Goal: Task Accomplishment & Management: Use online tool/utility

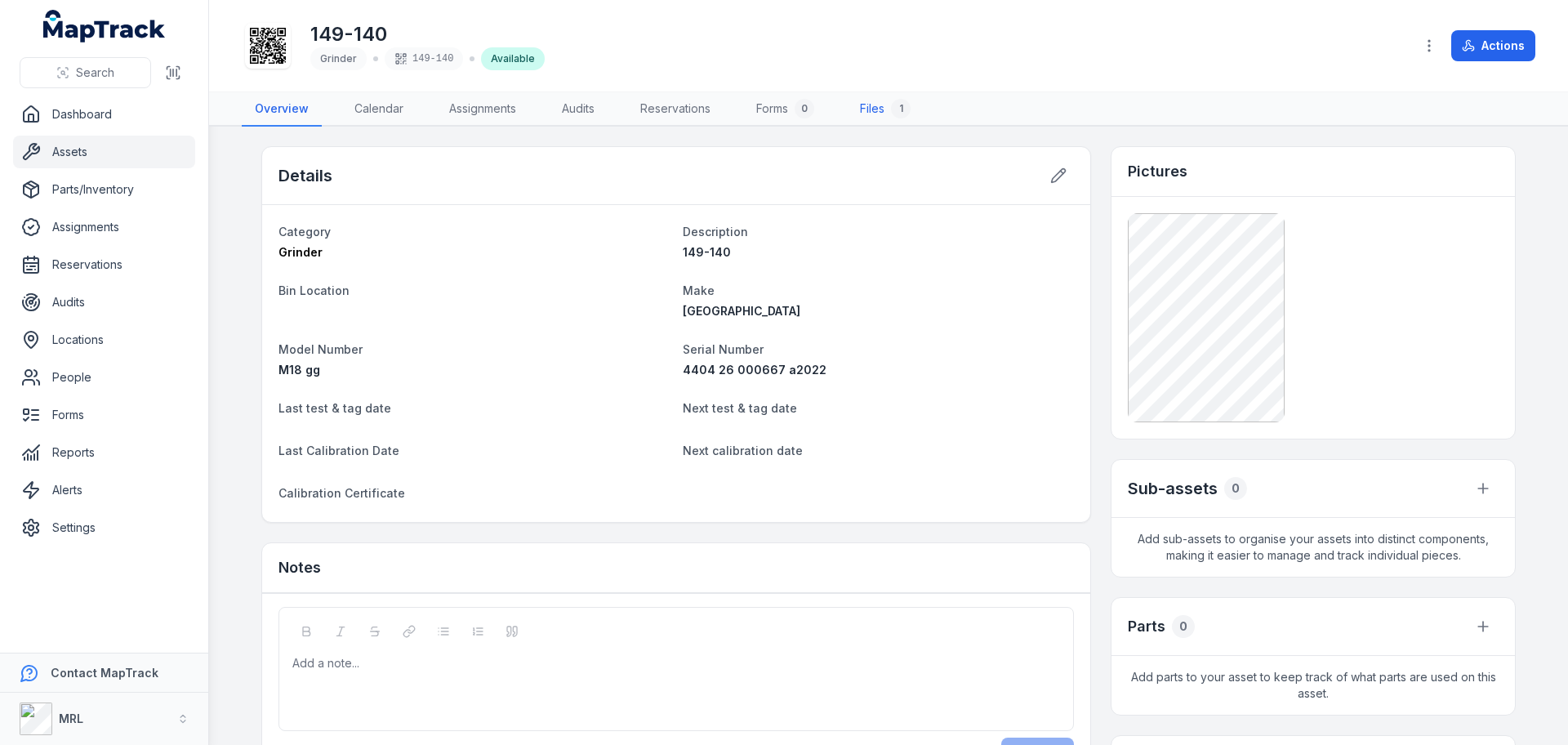
click at [868, 109] on link "Files 1" at bounding box center [886, 109] width 77 height 34
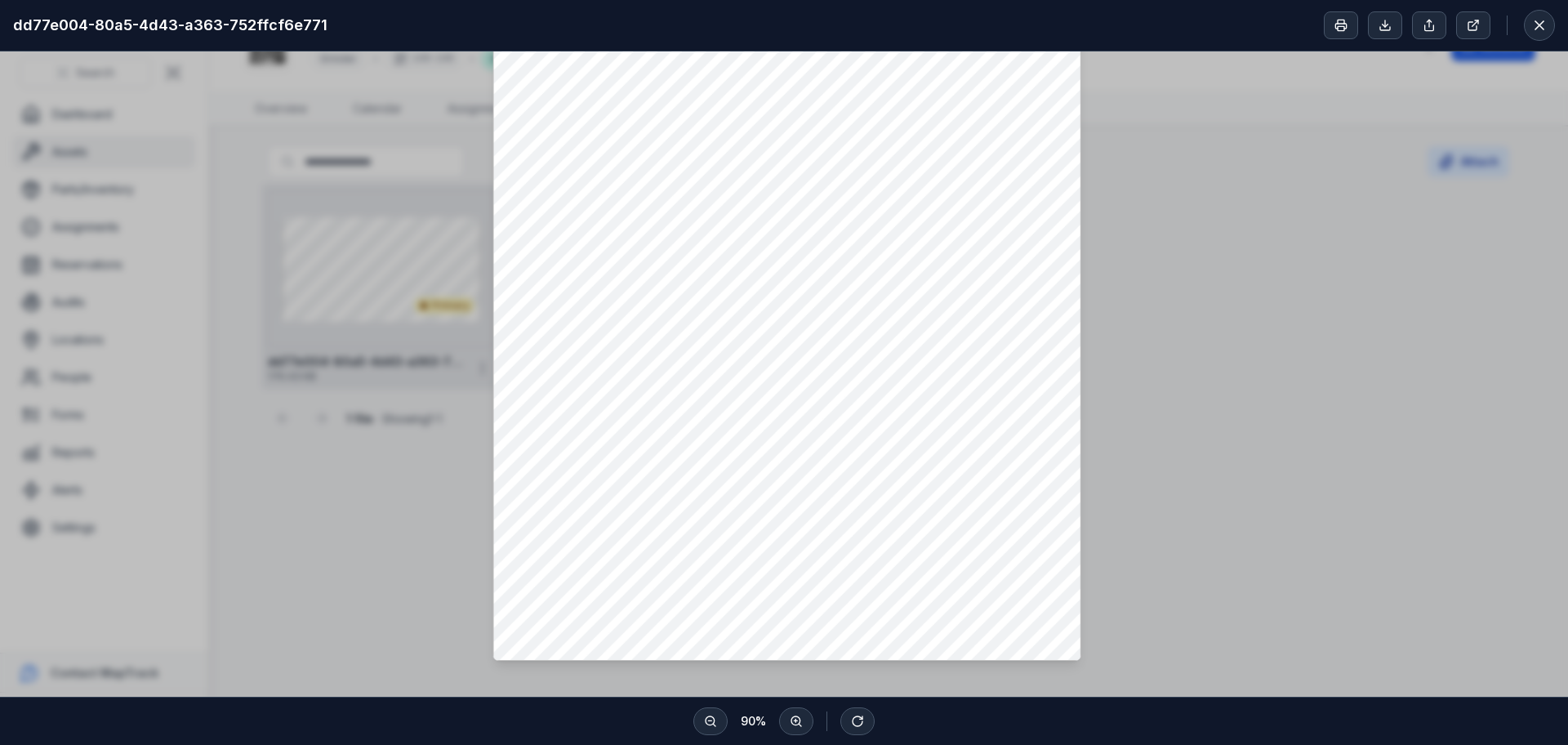
scroll to position [253, 0]
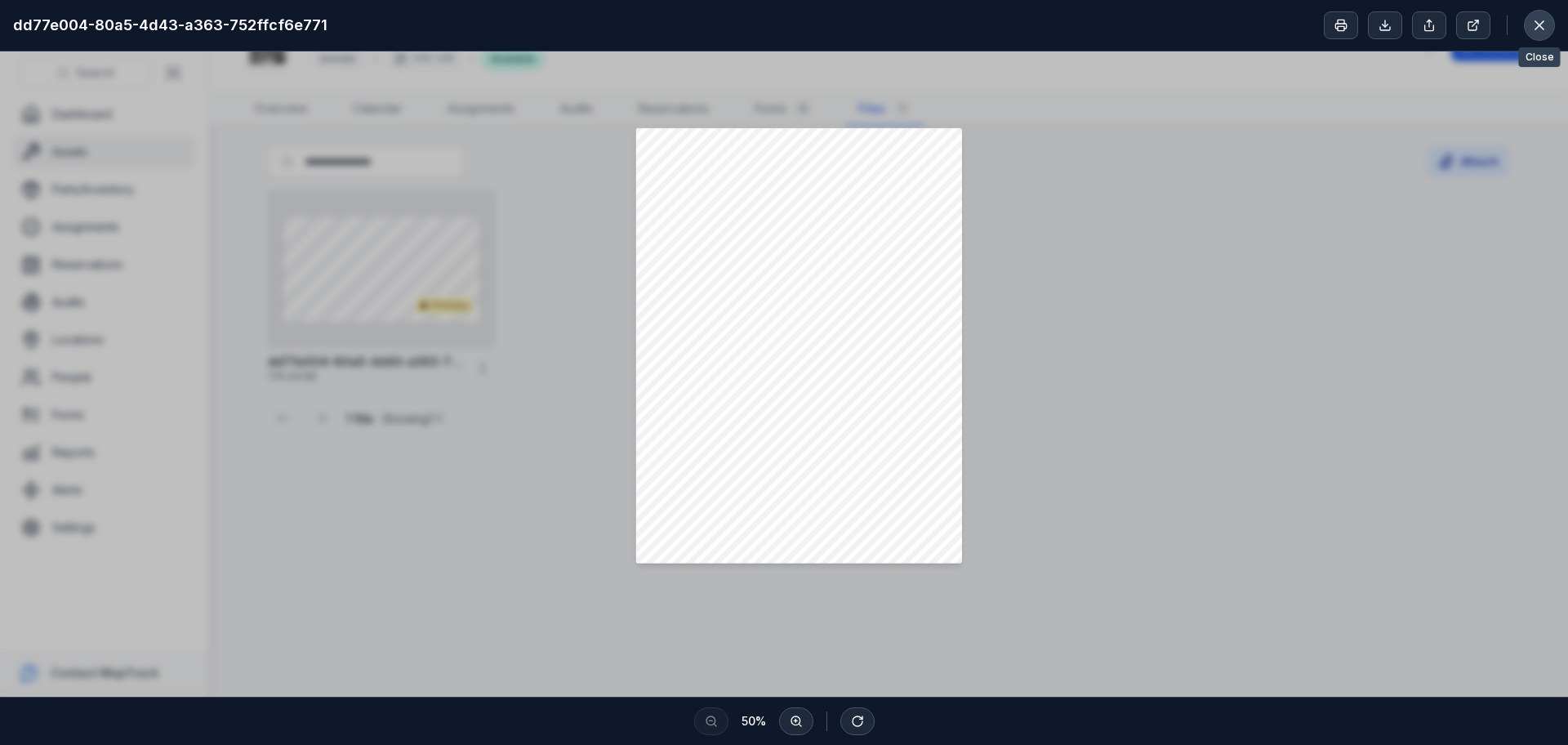
click at [1538, 20] on icon at bounding box center [1539, 25] width 16 height 16
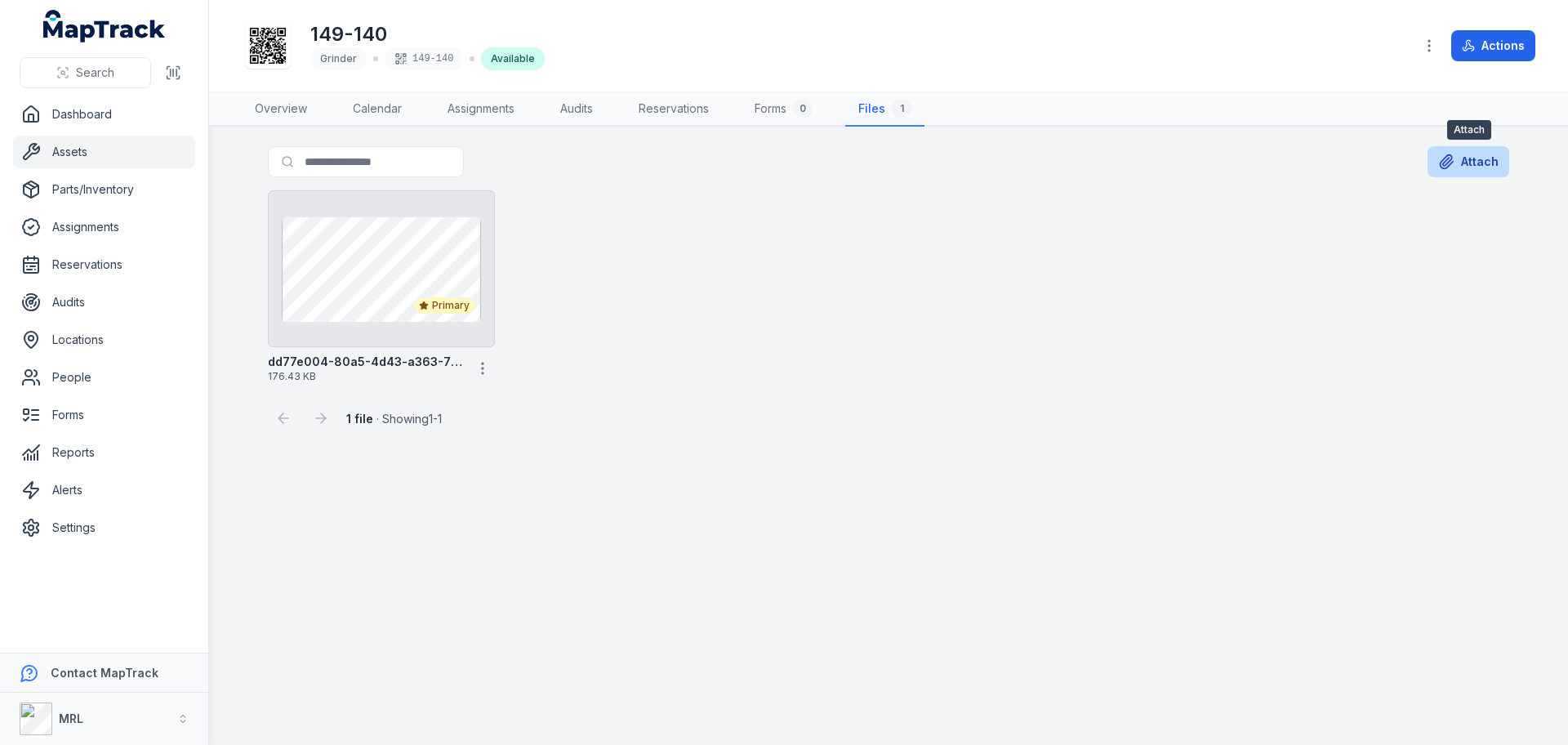
click at [1466, 167] on button "Attach" at bounding box center [1469, 161] width 82 height 31
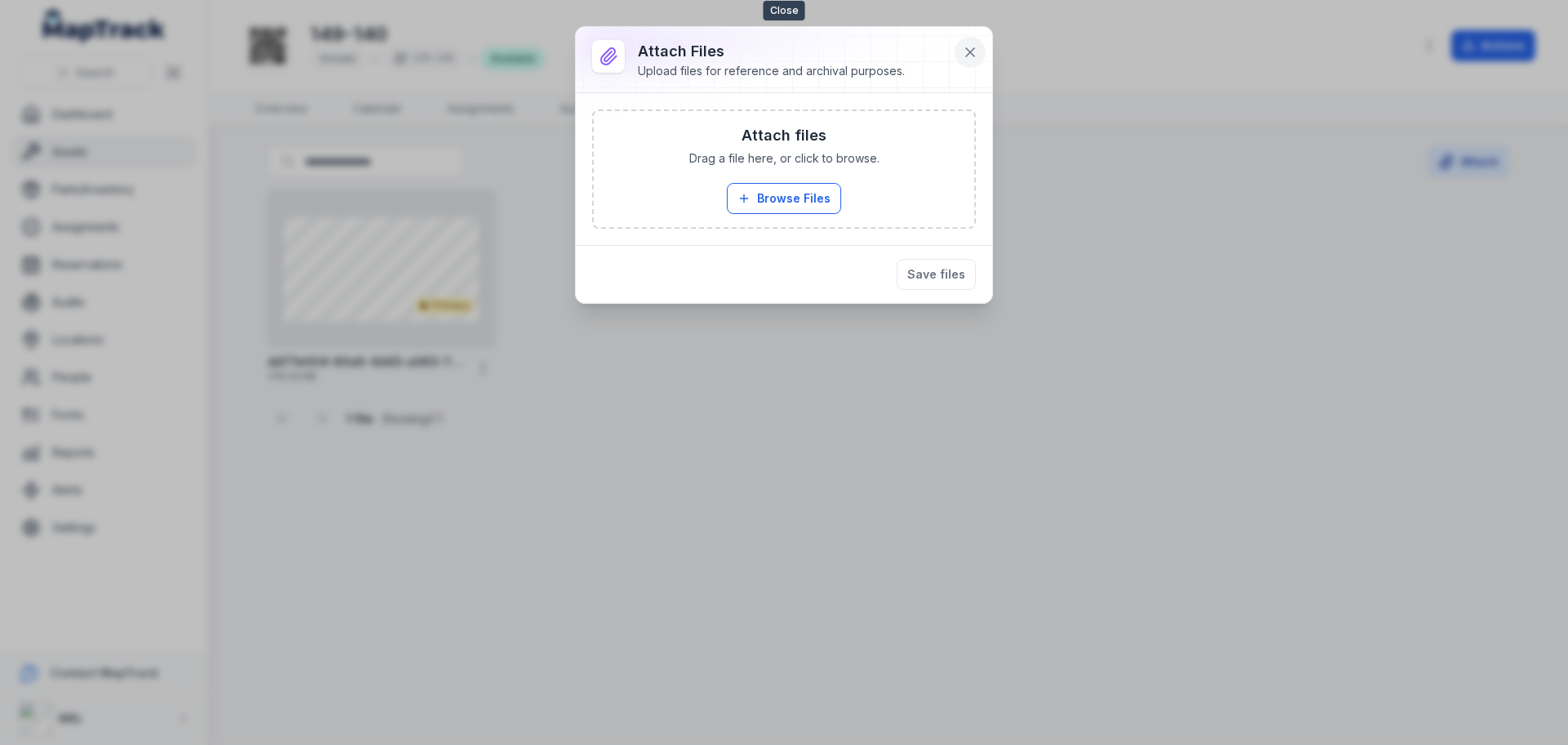
click at [969, 49] on icon at bounding box center [971, 52] width 9 height 9
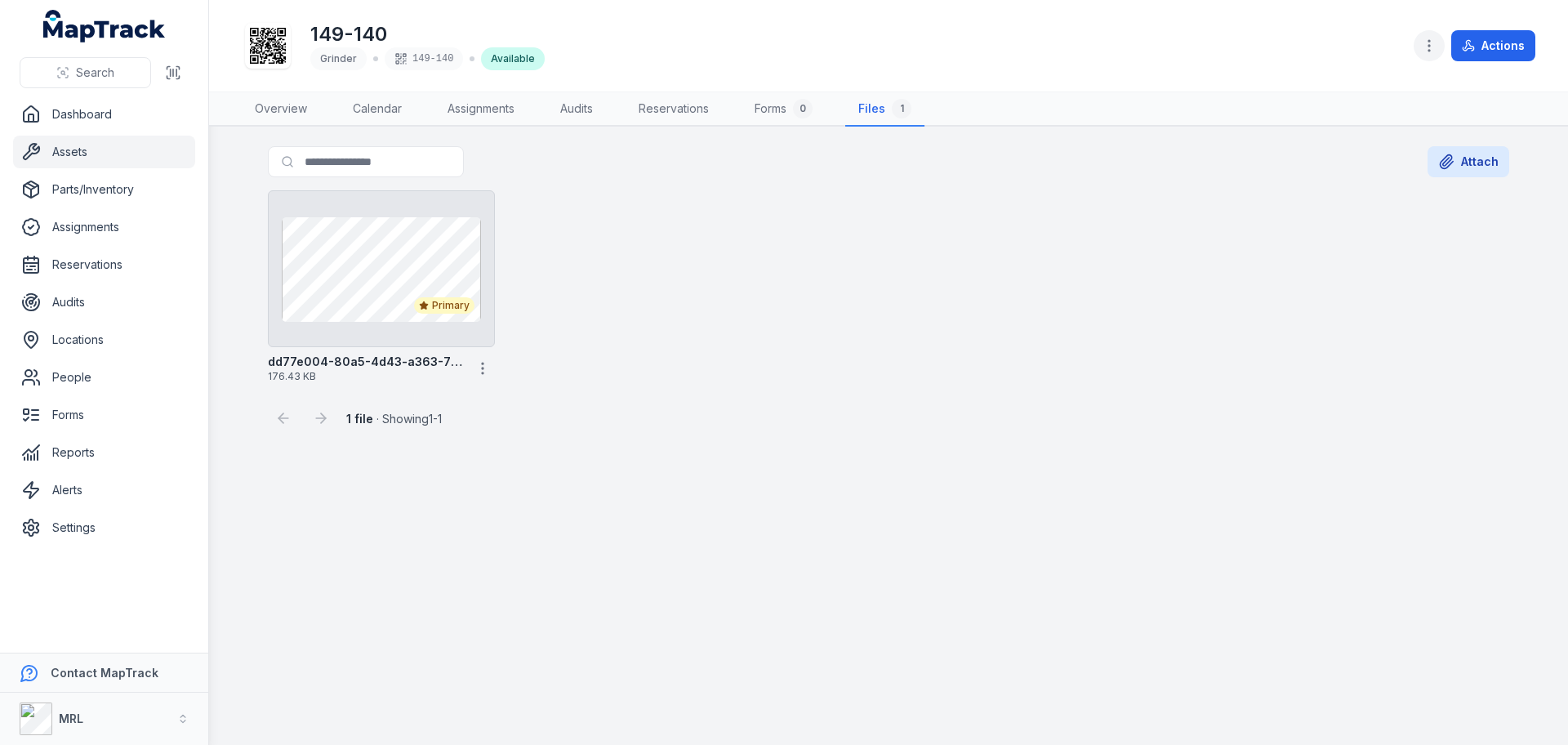
click at [1429, 44] on icon "button" at bounding box center [1429, 45] width 16 height 16
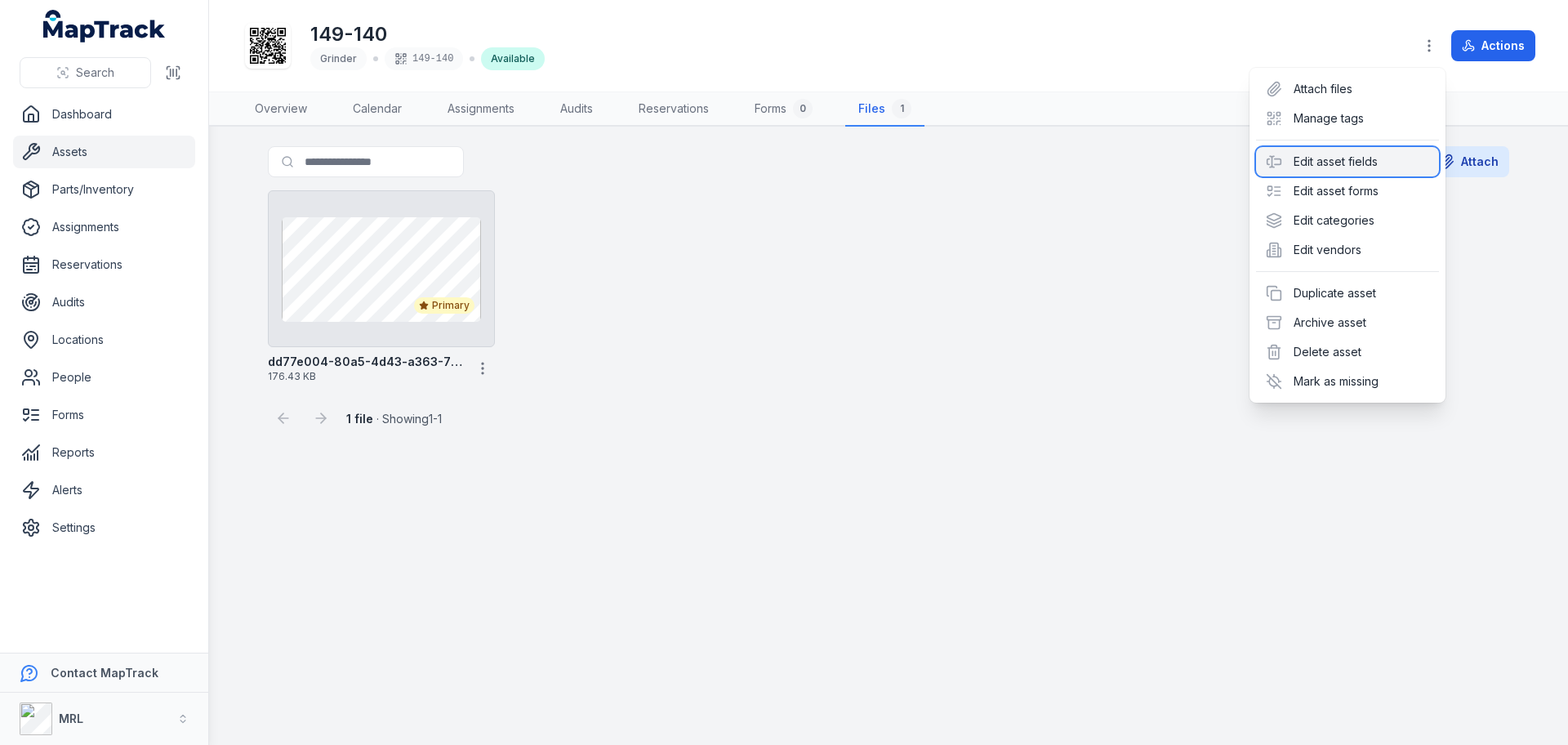
click at [1347, 155] on div "Edit asset fields" at bounding box center [1348, 161] width 183 height 29
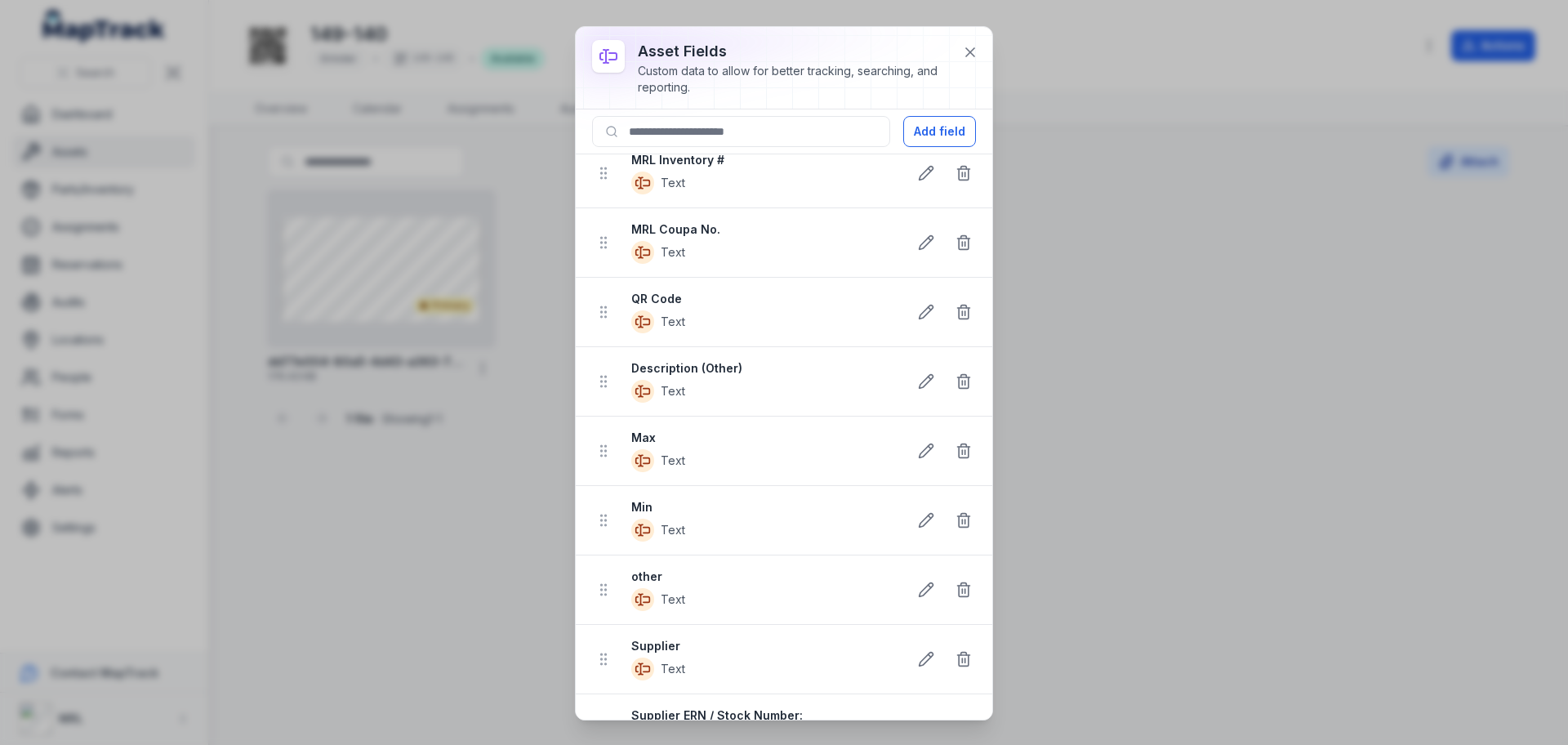
scroll to position [0, 0]
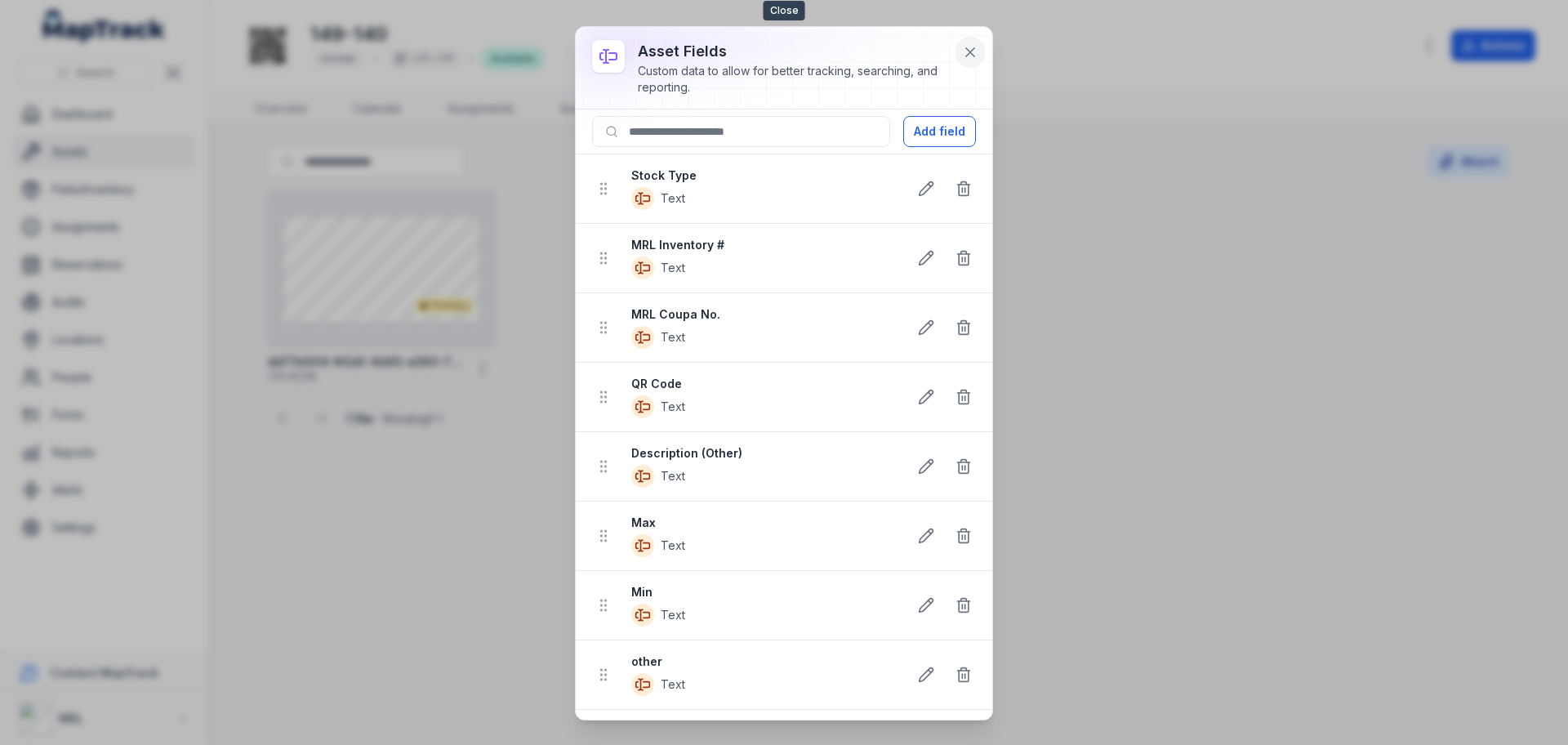
click at [977, 48] on icon at bounding box center [970, 52] width 16 height 16
